Goal: Task Accomplishment & Management: Use online tool/utility

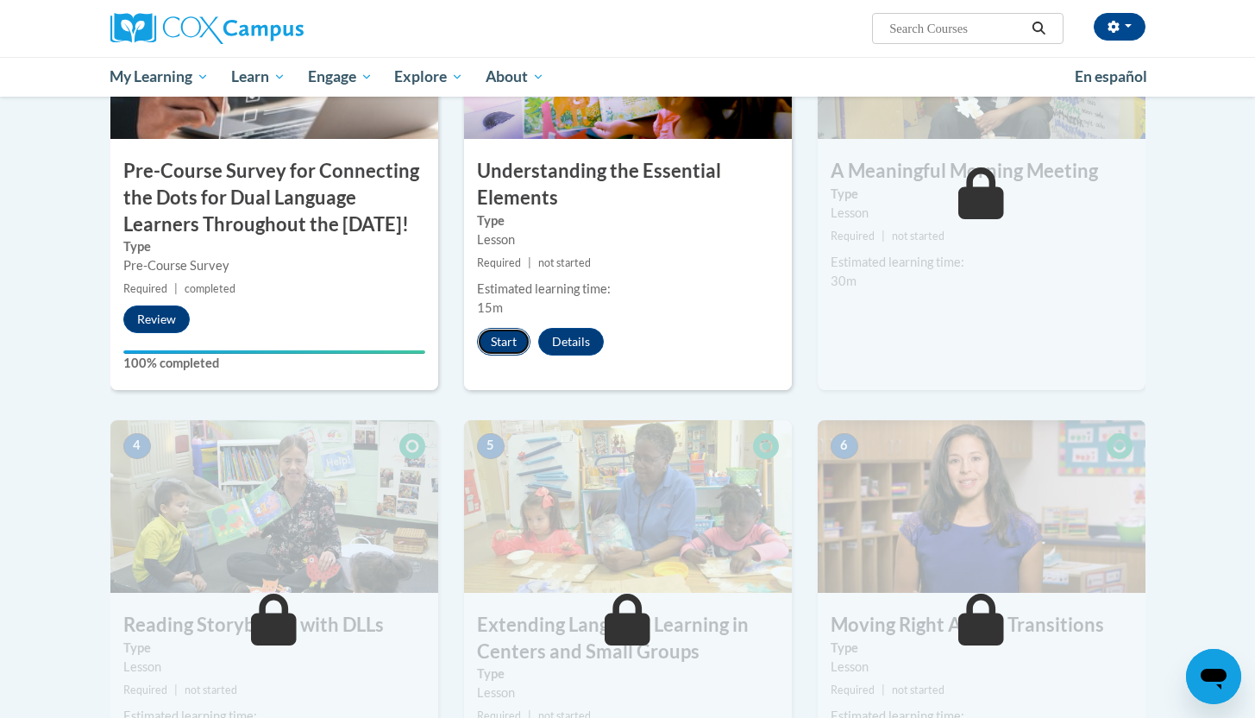
click at [516, 339] on button "Start" at bounding box center [503, 342] width 53 height 28
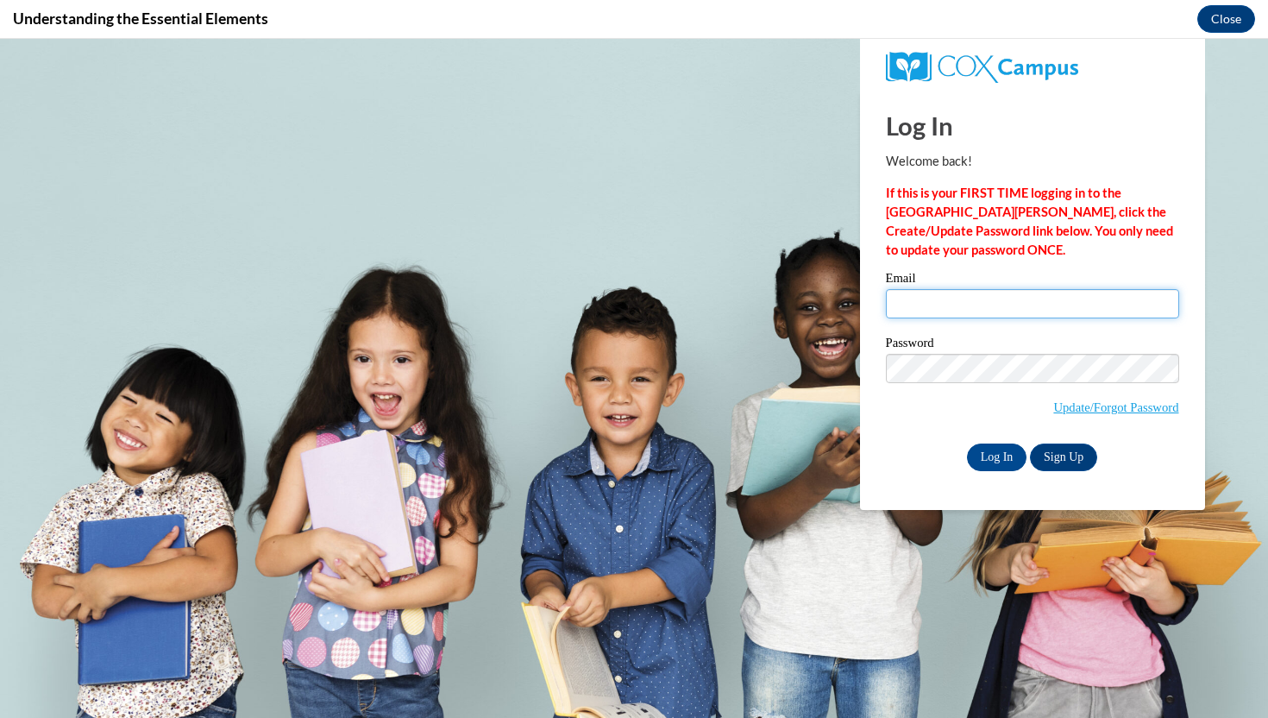
click at [928, 310] on input "Email" at bounding box center [1032, 303] width 293 height 29
type input "cmartin@neshobacentral.com"
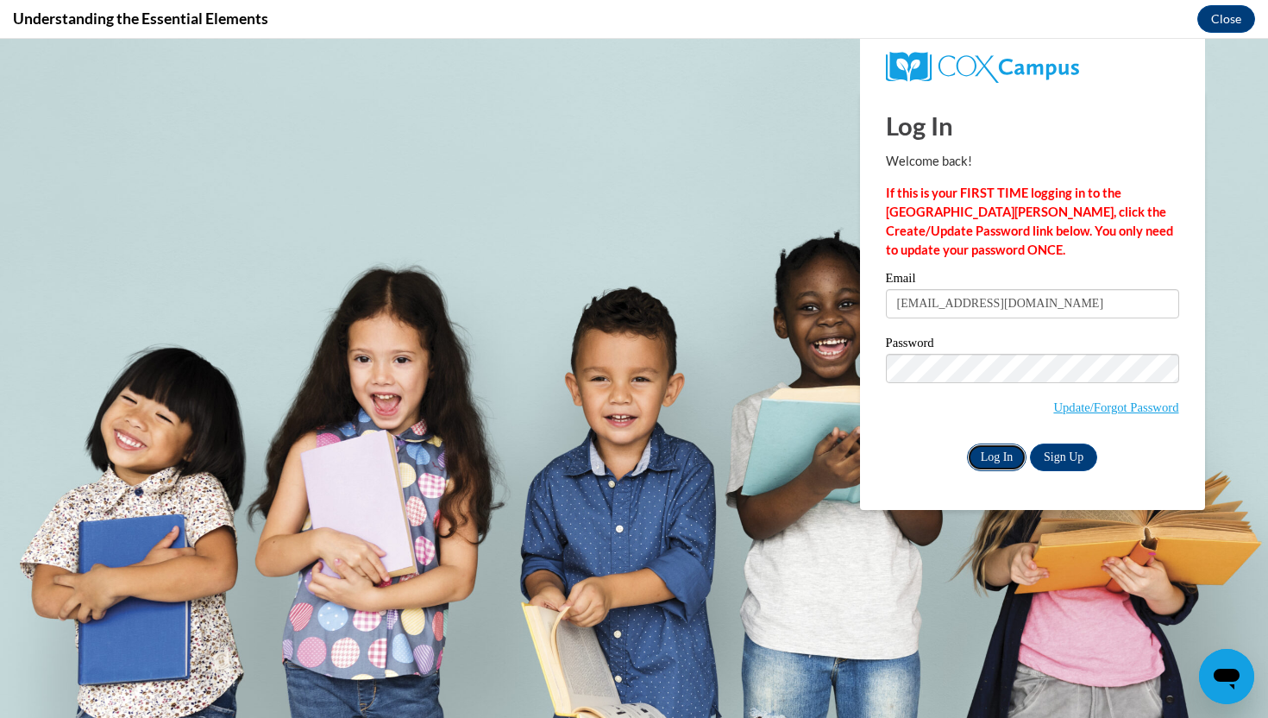
click at [1011, 448] on input "Log In" at bounding box center [997, 457] width 60 height 28
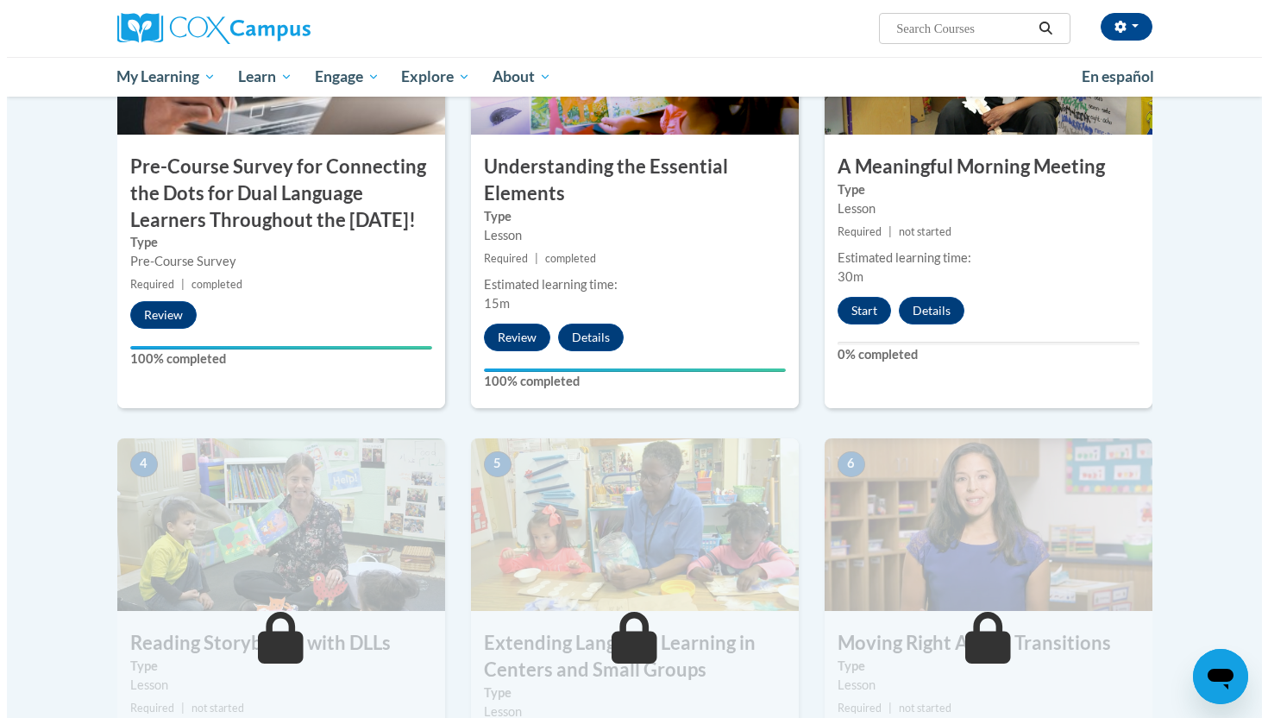
scroll to position [528, 0]
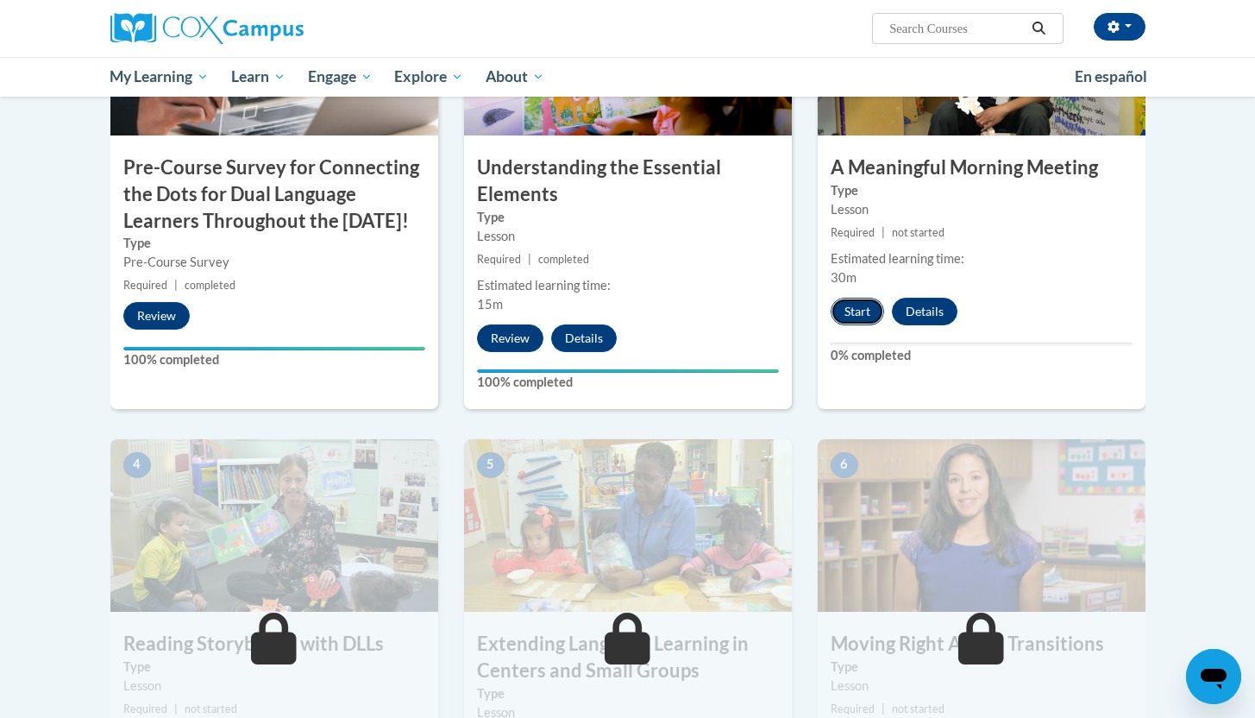
click at [858, 312] on button "Start" at bounding box center [857, 312] width 53 height 28
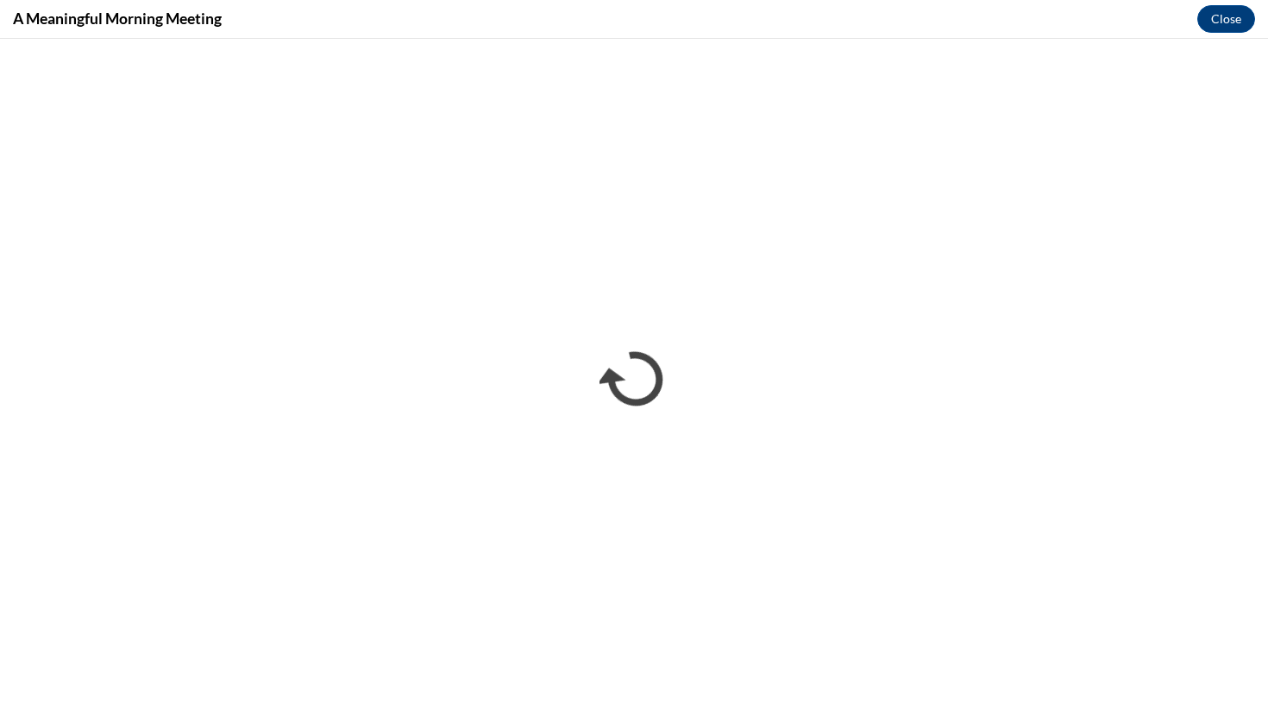
scroll to position [0, 0]
